Goal: Information Seeking & Learning: Find contact information

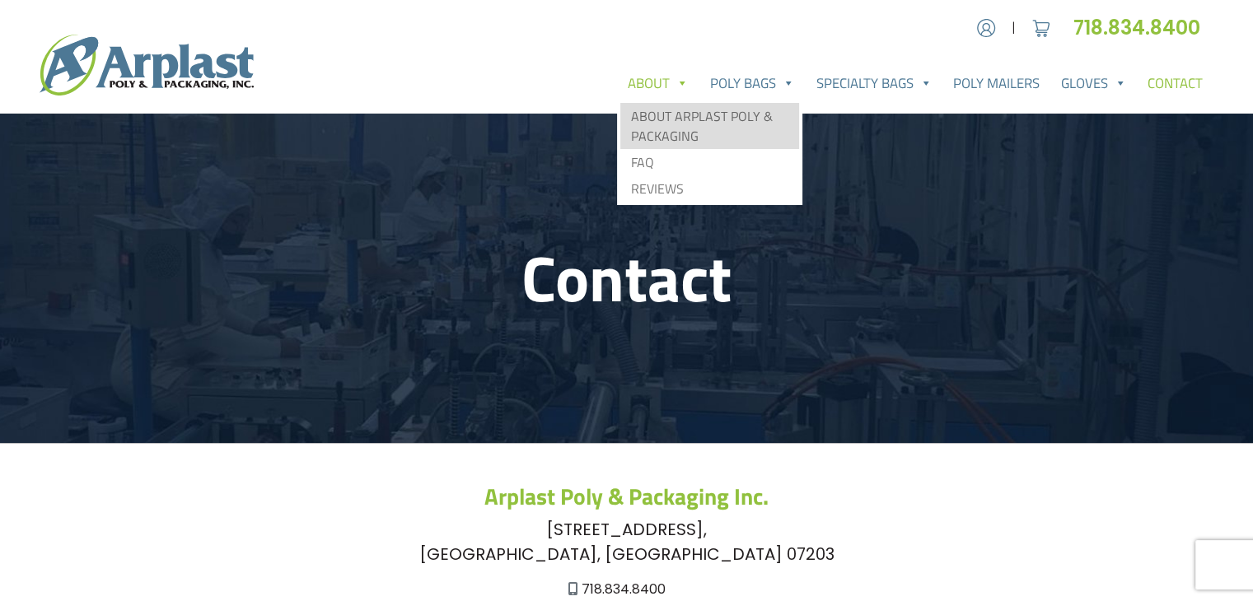
click at [659, 110] on link "About Arplast Poly & Packaging" at bounding box center [709, 126] width 179 height 46
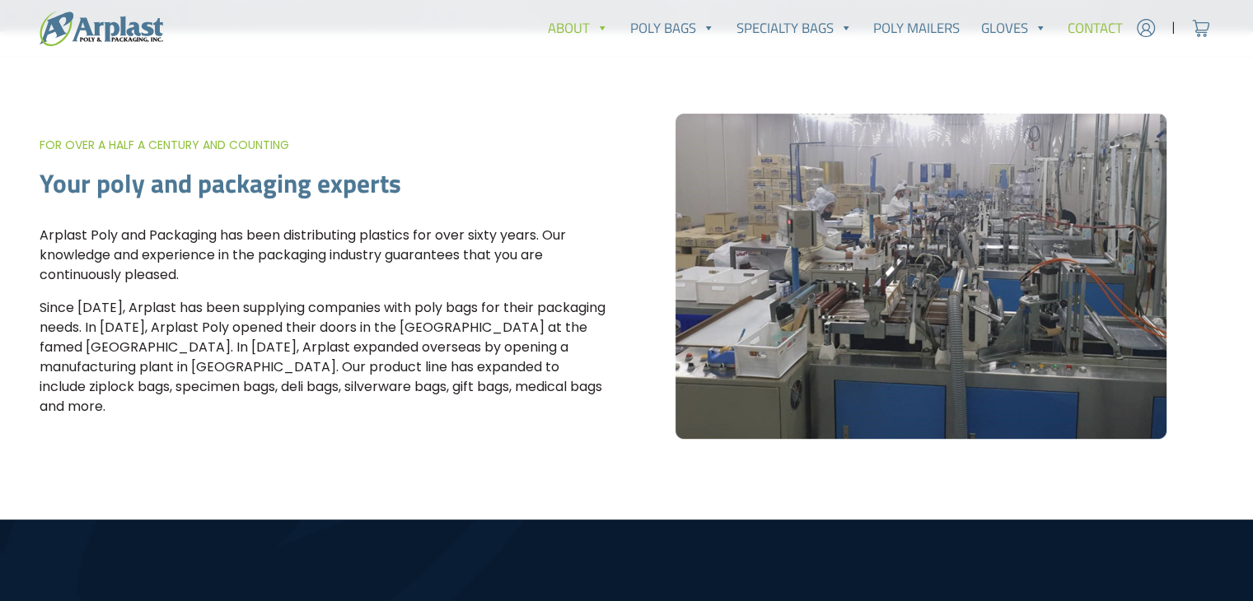
click at [1100, 27] on link "Contact" at bounding box center [1095, 28] width 77 height 33
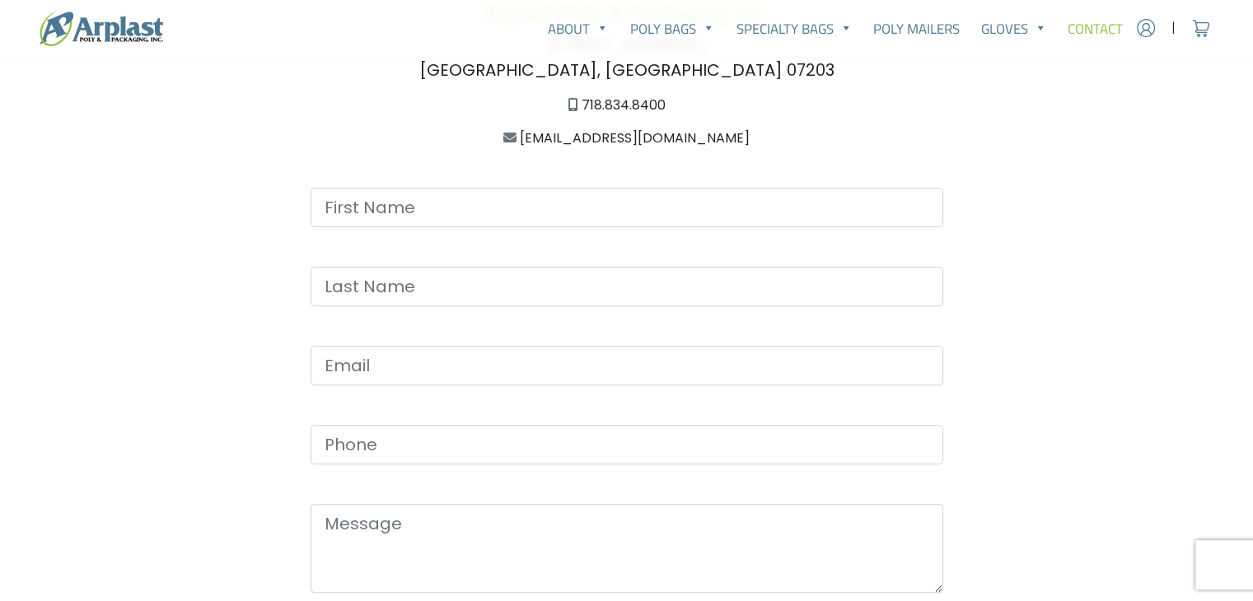
scroll to position [329, 0]
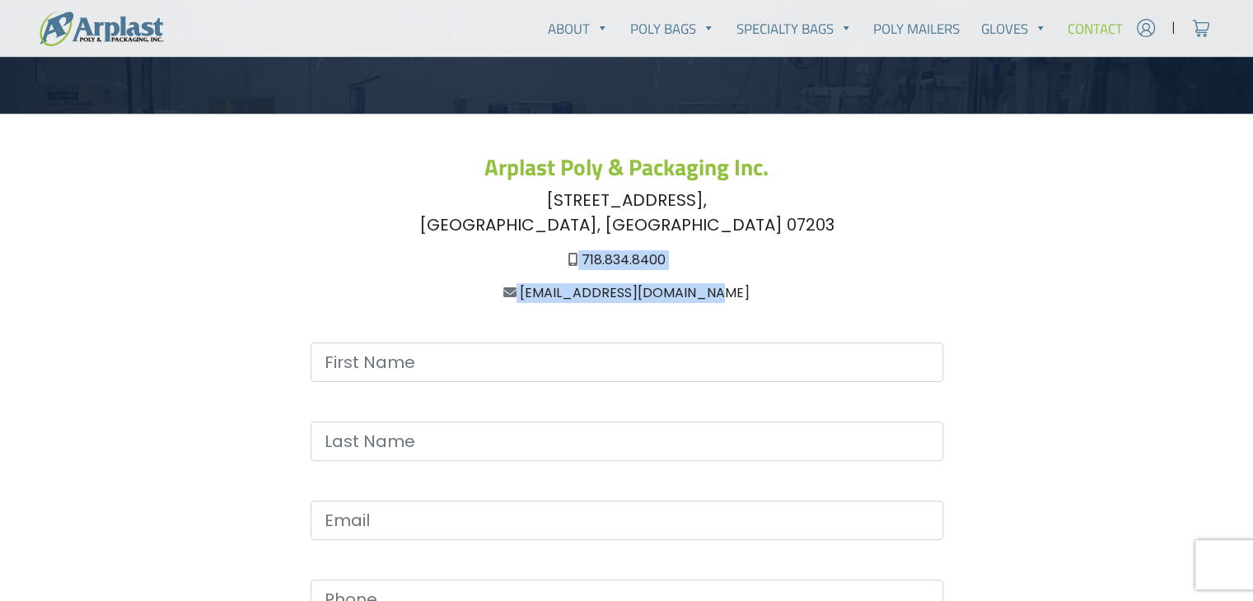
drag, startPoint x: 772, startPoint y: 297, endPoint x: 539, endPoint y: 257, distance: 236.5
click at [539, 257] on div "Arplast Poly & Packaging Inc. [STREET_ADDRESS] 718.834.8400 [EMAIL_ADDRESS][DOM…" at bounding box center [626, 228] width 1067 height 149
copy div "718.834.8400 [EMAIL_ADDRESS][DOMAIN_NAME]"
